Goal: Task Accomplishment & Management: Manage account settings

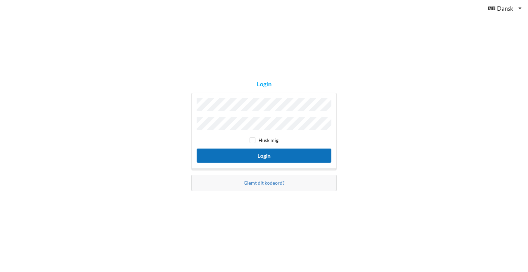
click at [260, 155] on button "Login" at bounding box center [264, 156] width 135 height 14
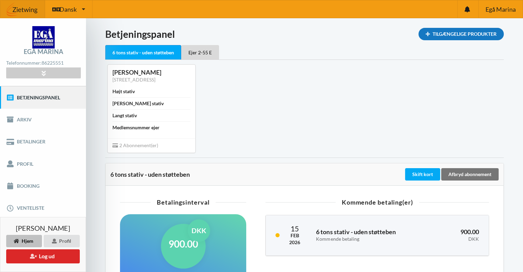
click at [430, 34] on div "Tilgængelige Produkter" at bounding box center [460, 34] width 85 height 12
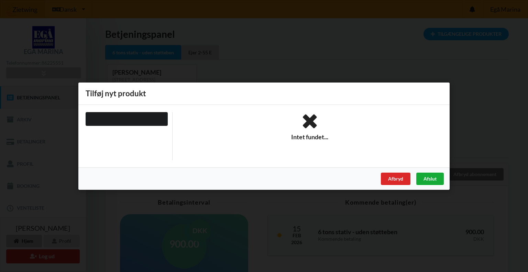
click at [430, 180] on div "Afslut" at bounding box center [430, 178] width 28 height 12
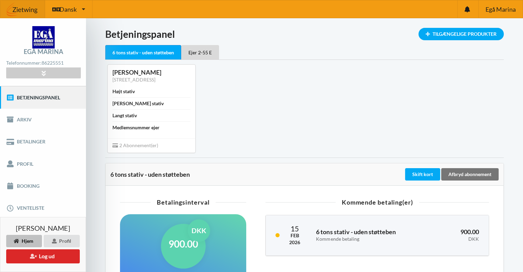
click at [40, 96] on link "Betjeningspanel" at bounding box center [43, 97] width 86 height 22
click at [39, 71] on div at bounding box center [43, 73] width 74 height 11
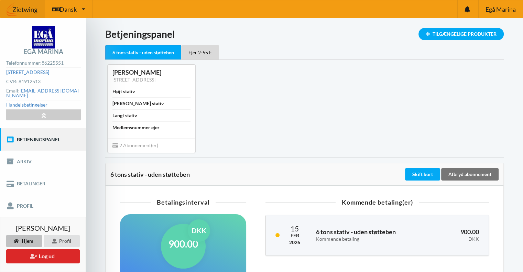
click at [374, 79] on div "[PERSON_NAME] [STREET_ADDRESS] N Højt stativ Bredt stativ Langt stativ Medlemsn…" at bounding box center [304, 108] width 408 height 97
click at [502, 9] on span "Egå Marina" at bounding box center [500, 9] width 30 height 6
click at [59, 240] on div "Profil" at bounding box center [62, 241] width 36 height 12
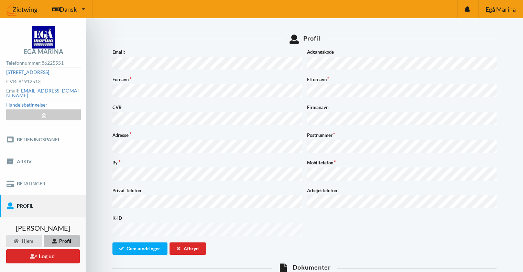
click at [300, 168] on div "By Mobiltelefon" at bounding box center [304, 170] width 389 height 23
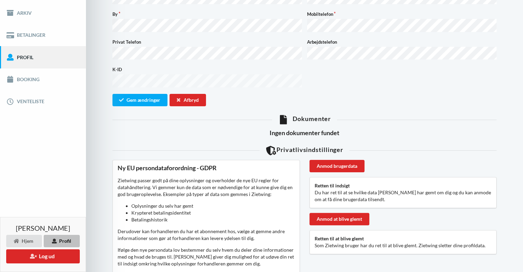
scroll to position [206, 0]
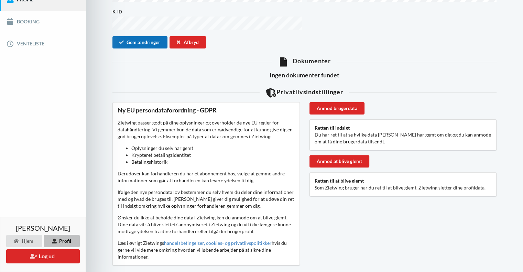
click at [139, 36] on button "Gem ændringer" at bounding box center [139, 42] width 55 height 12
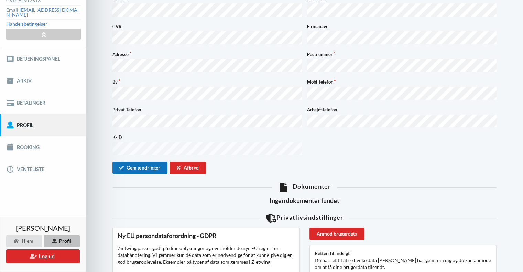
scroll to position [138, 0]
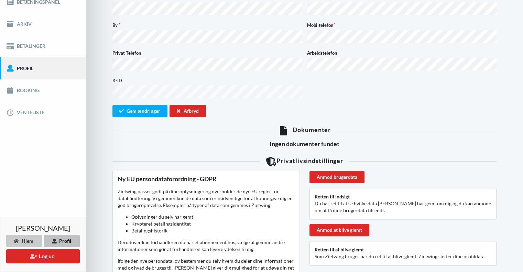
click at [22, 241] on div "Hjem" at bounding box center [24, 241] width 36 height 12
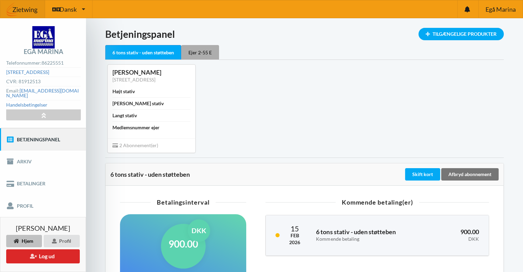
click at [199, 50] on div "Ejer 2-55 E" at bounding box center [200, 52] width 38 height 14
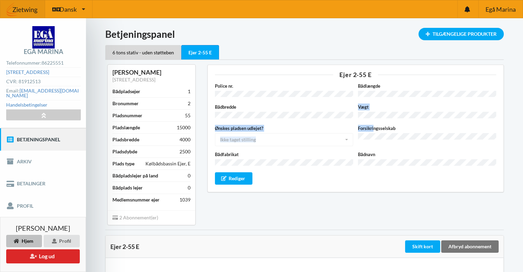
drag, startPoint x: 359, startPoint y: 105, endPoint x: 374, endPoint y: 118, distance: 19.7
click at [373, 118] on div "Police nr. Bådlængde Bådbredde Vægt Ønskes pladsen udlejet? Ikke taget stilling…" at bounding box center [355, 134] width 281 height 102
click at [374, 118] on div "Police nr. Bådlængde Bådbredde Vægt Ønskes pladsen udlejet? Ikke taget stilling…" at bounding box center [355, 134] width 281 height 102
click at [301, 215] on div "Ejer 2-55 E Police nr. Bådlængde Bådbredde Vægt Ønskes pladsen udlejet? Ikke ta…" at bounding box center [356, 144] width 306 height 169
click at [226, 176] on icon at bounding box center [224, 178] width 6 height 4
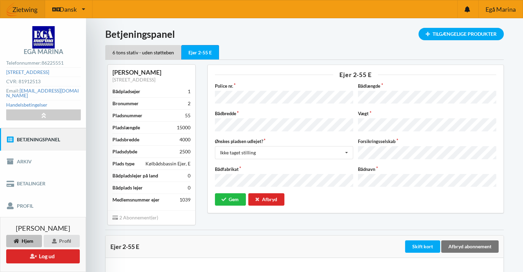
click at [350, 121] on div "Bådbredde Vægt" at bounding box center [355, 121] width 286 height 23
click at [230, 193] on button "Gem" at bounding box center [230, 199] width 31 height 12
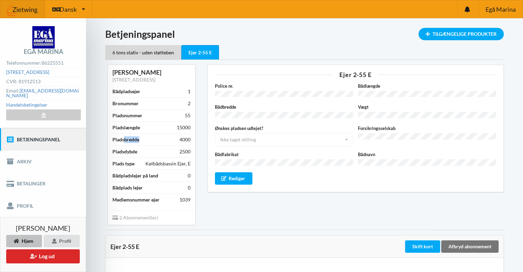
drag, startPoint x: 123, startPoint y: 137, endPoint x: 157, endPoint y: 140, distance: 33.4
click at [157, 140] on div "Pladsbredde 4000" at bounding box center [151, 139] width 78 height 12
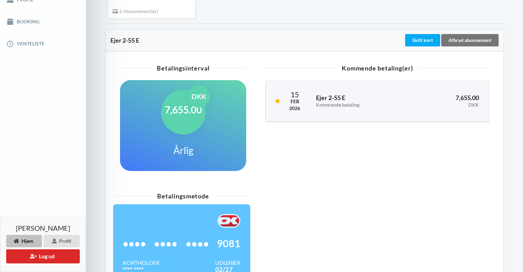
click at [267, 181] on div "Kommende betaling(er) [DATE] Ejer 2-55 E Kommende betaling 7,655.00 DKK" at bounding box center [377, 122] width 243 height 123
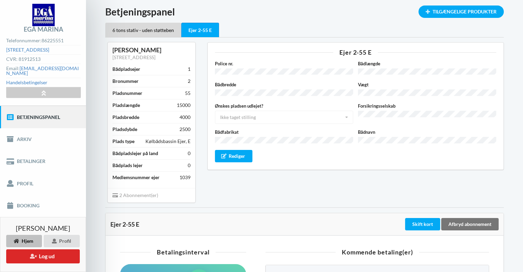
scroll to position [0, 0]
